Goal: Task Accomplishment & Management: Complete application form

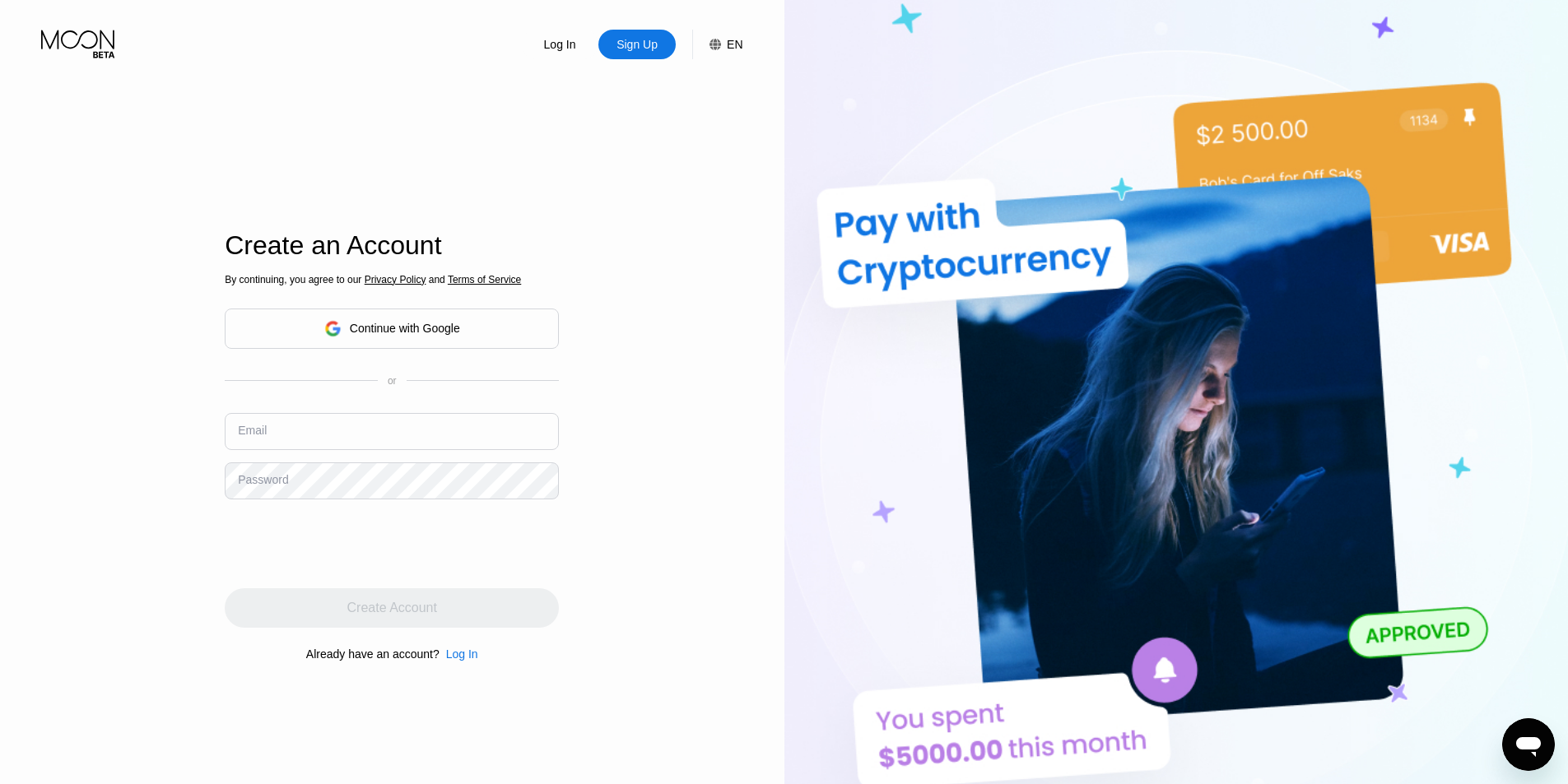
click at [497, 337] on div "Continue with Google" at bounding box center [392, 329] width 334 height 40
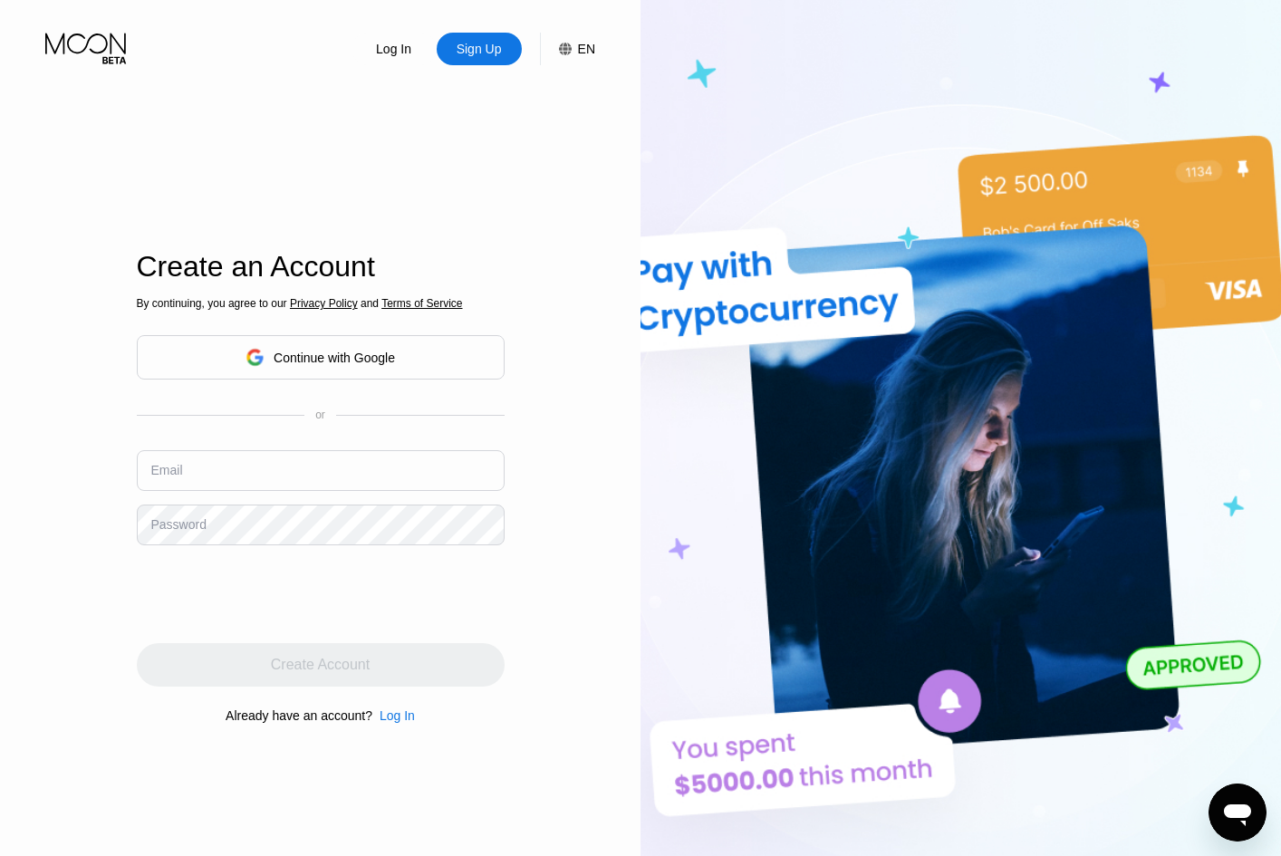
click at [410, 469] on input "text" at bounding box center [321, 470] width 368 height 41
paste input "[EMAIL_ADDRESS][DOMAIN_NAME]"
type input "[EMAIL_ADDRESS][DOMAIN_NAME]"
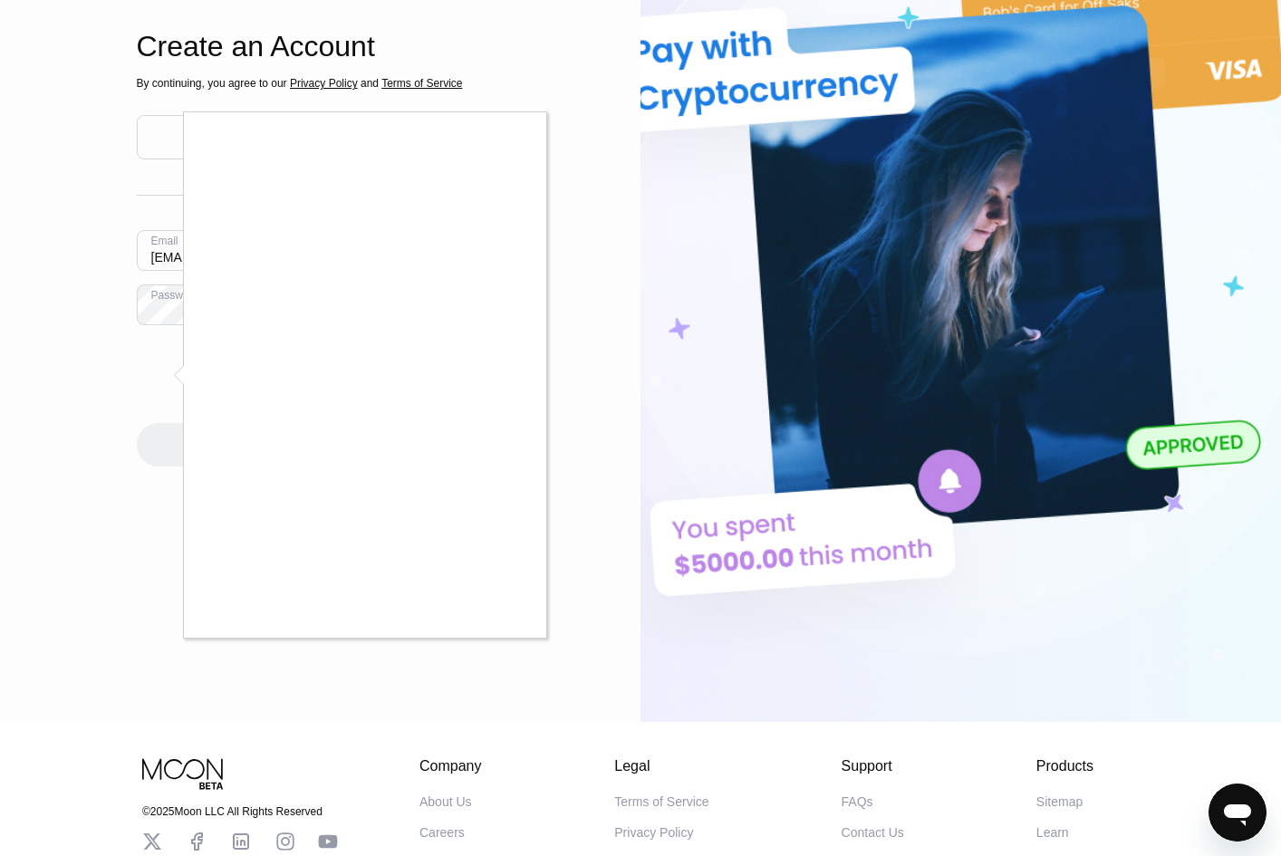
scroll to position [272, 0]
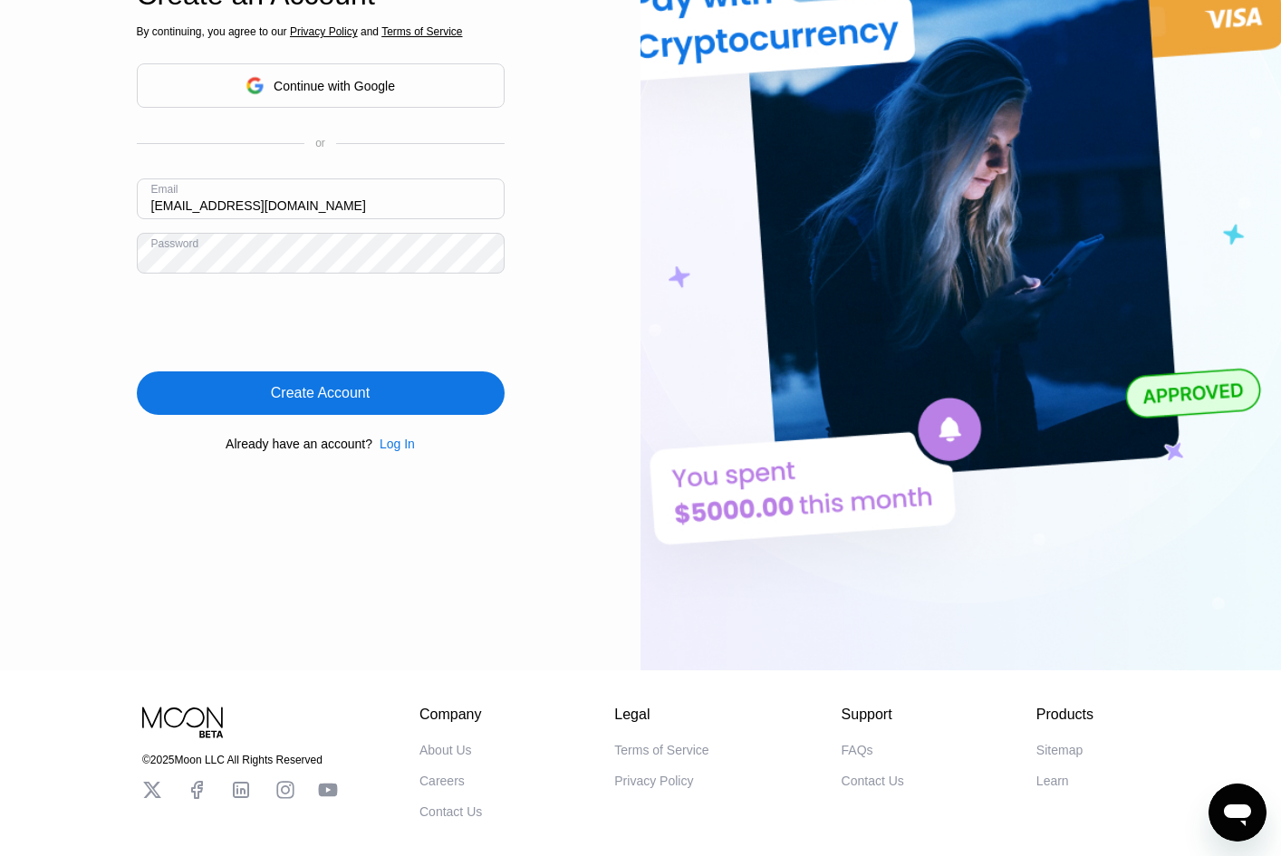
click at [457, 411] on div "Create Account" at bounding box center [321, 392] width 368 height 43
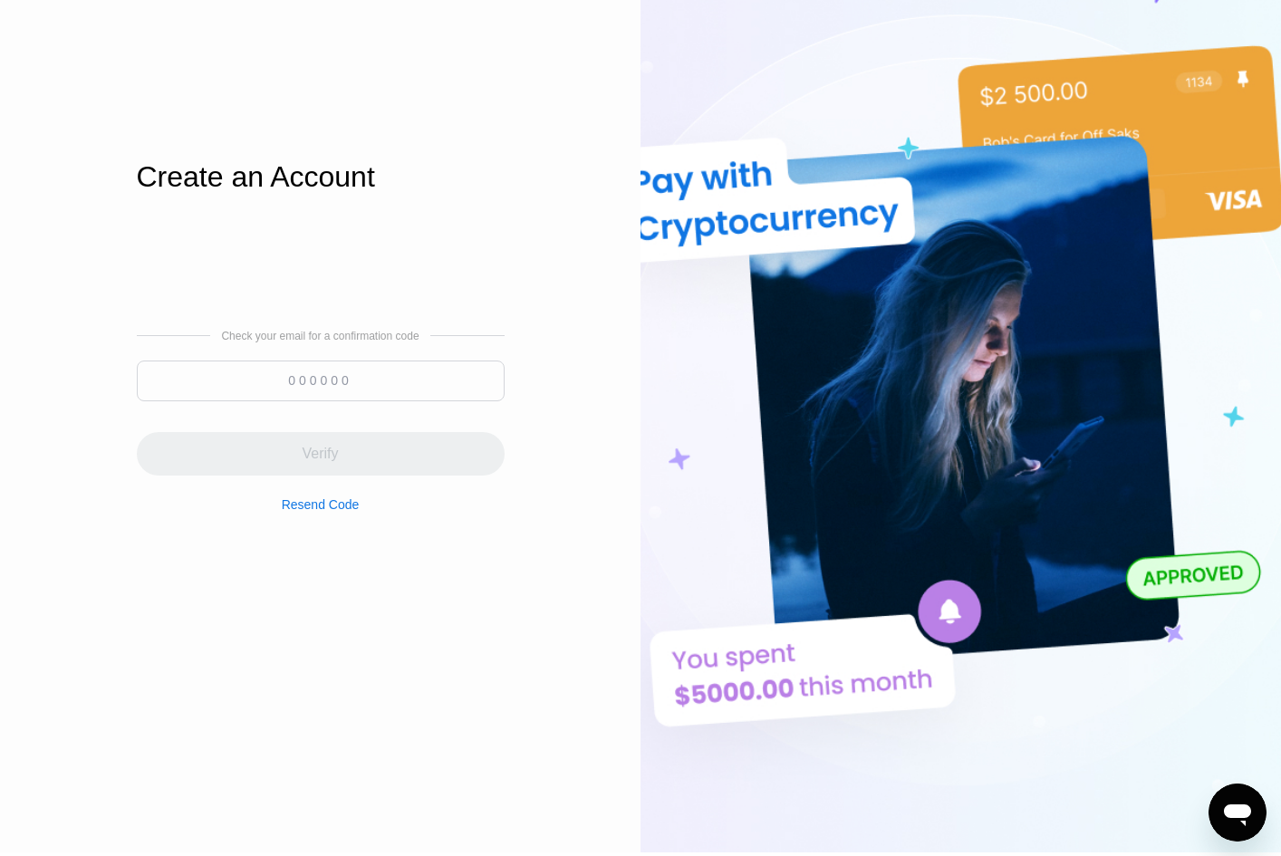
scroll to position [91, 0]
click at [349, 390] on input at bounding box center [321, 380] width 368 height 41
paste input "226045"
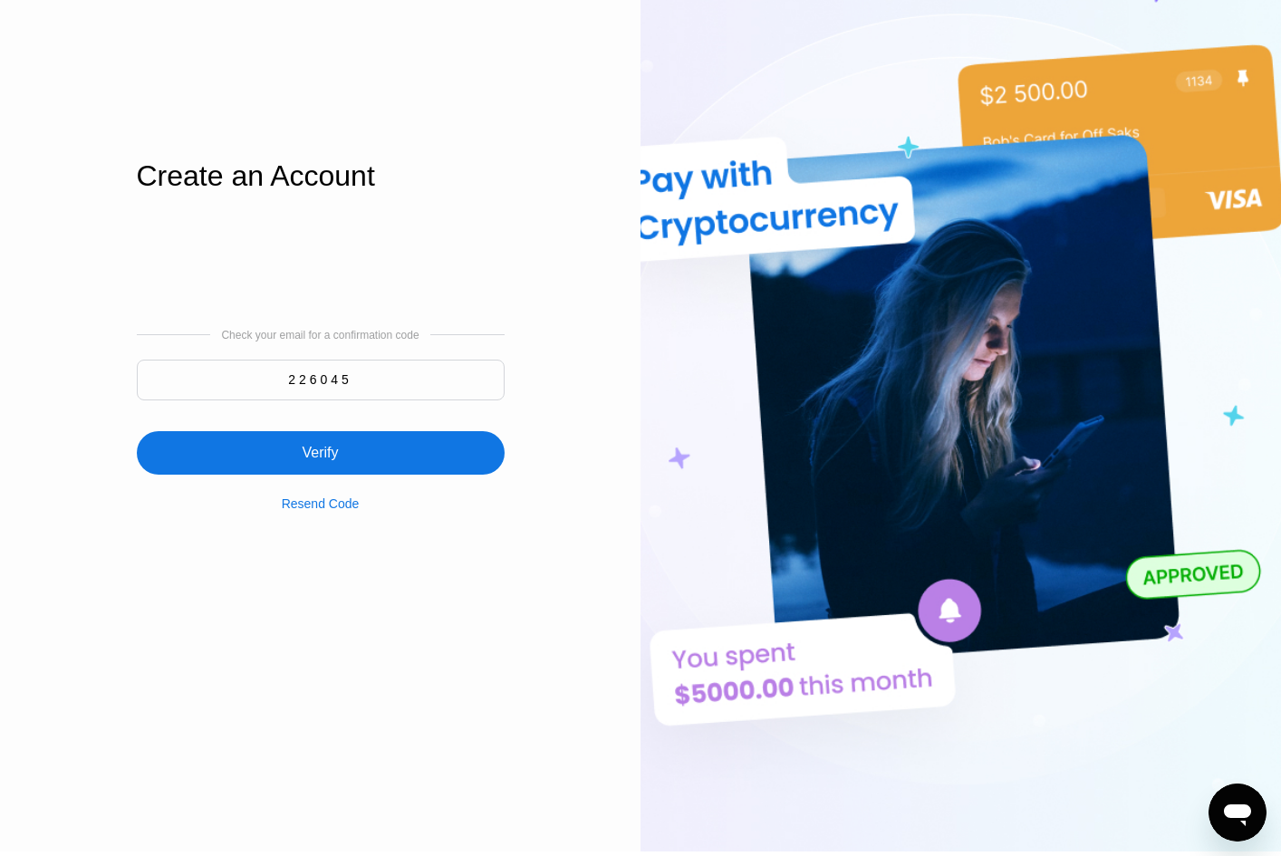
type input "226045"
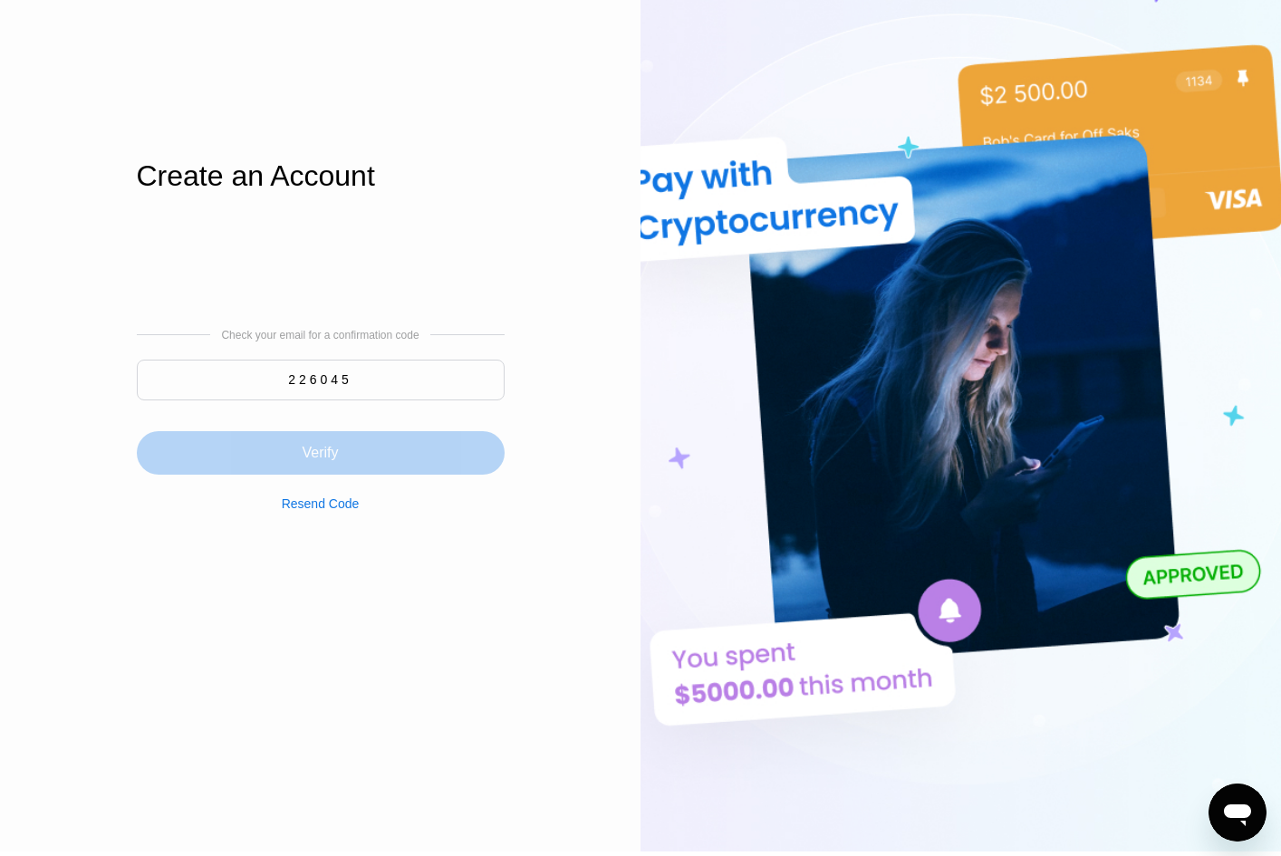
click at [373, 458] on div "Verify" at bounding box center [321, 452] width 368 height 43
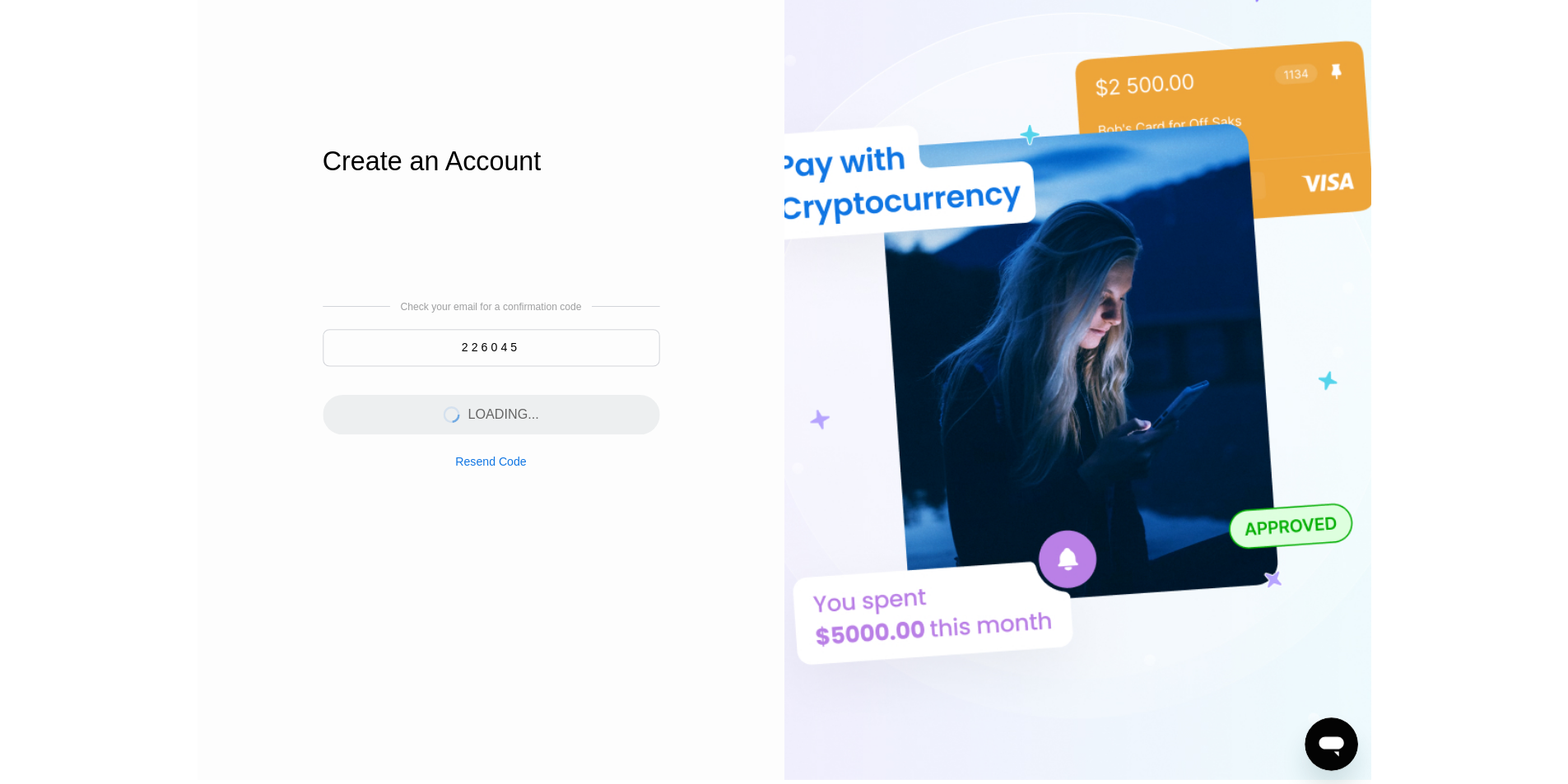
scroll to position [0, 0]
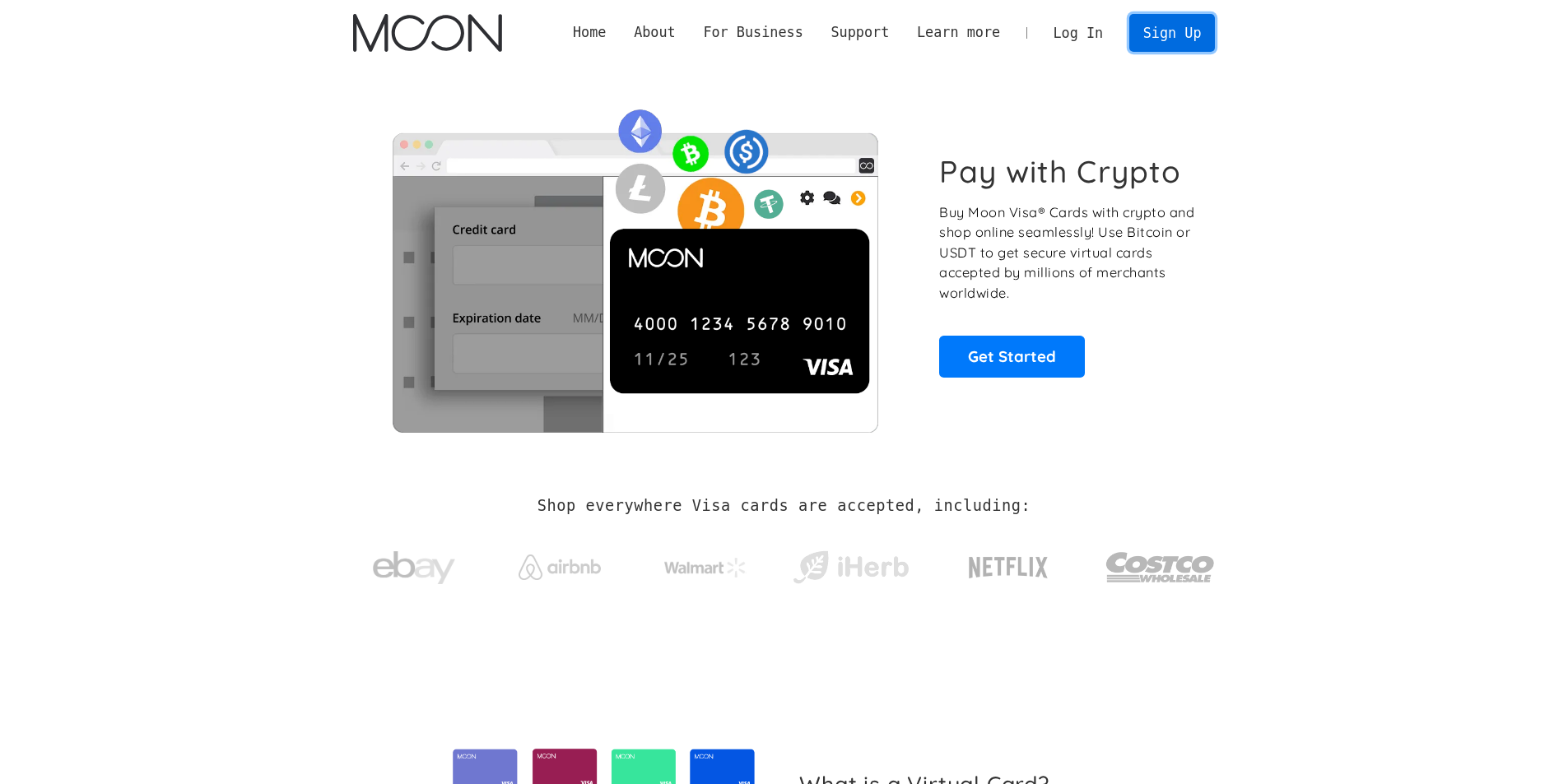
click at [1196, 33] on link "Sign Up" at bounding box center [1172, 32] width 85 height 37
